Goal: Complete application form

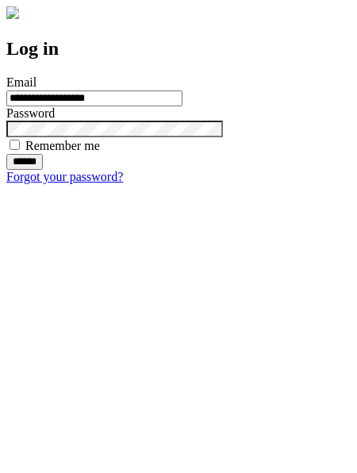
type input "**********"
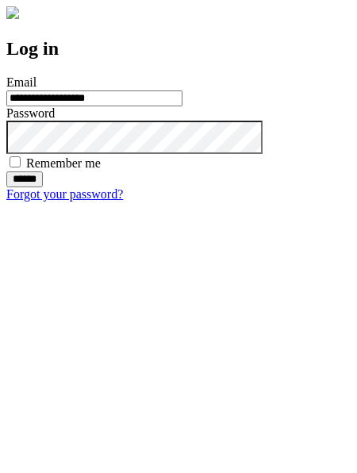
click at [43, 187] on input "******" at bounding box center [24, 179] width 37 height 16
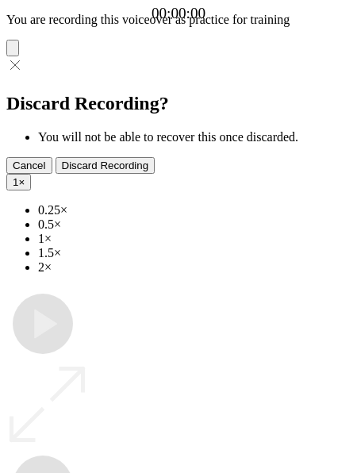
type input "**********"
